Goal: Information Seeking & Learning: Learn about a topic

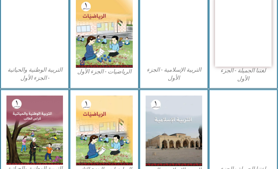
scroll to position [250, 0]
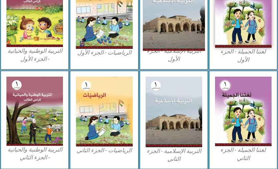
click at [165, 28] on img at bounding box center [174, 13] width 62 height 76
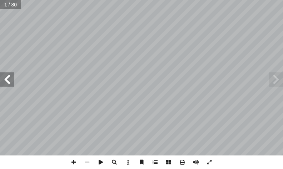
click at [10, 80] on span at bounding box center [7, 80] width 14 height 14
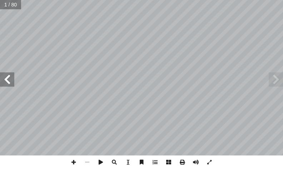
click at [10, 80] on span at bounding box center [7, 80] width 14 height 14
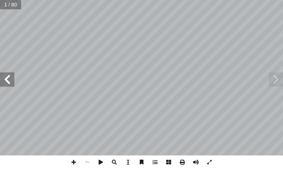
click at [10, 80] on span at bounding box center [7, 80] width 14 height 14
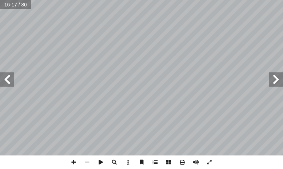
click at [10, 80] on span at bounding box center [7, 80] width 14 height 14
click at [72, 164] on span at bounding box center [74, 163] width 14 height 14
click at [6, 77] on span at bounding box center [7, 80] width 14 height 14
